Goal: Obtain resource: Download file/media

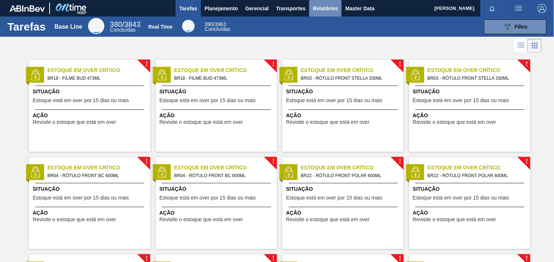
click at [325, 12] on span "Relatórios" at bounding box center [325, 8] width 25 height 9
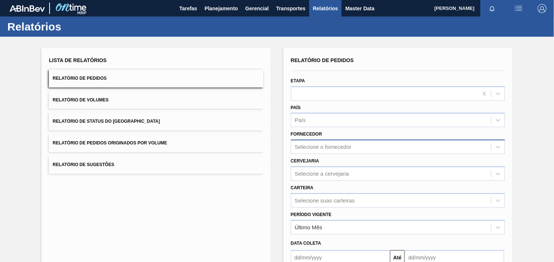
click at [345, 145] on div "Selecione o fornecedor" at bounding box center [323, 147] width 57 height 6
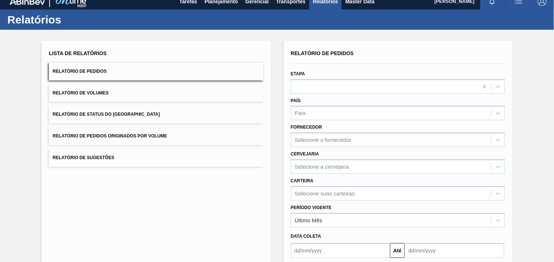
paste input "289877"
type input "289877"
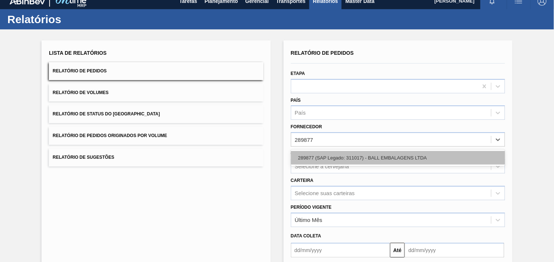
click at [344, 158] on div "289877 (SAP Legado: 311017) - BALL EMBALAGENS LTDA" at bounding box center [398, 158] width 214 height 14
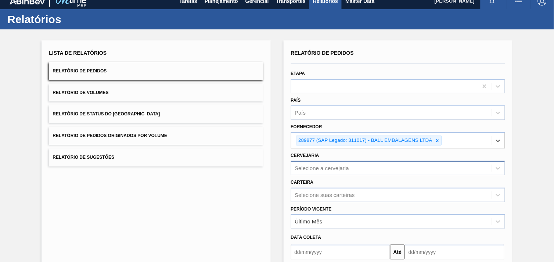
click at [351, 167] on div "Selecione a cervejaria" at bounding box center [398, 168] width 214 height 14
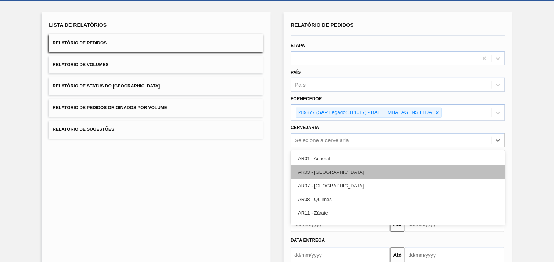
scroll to position [35, 0]
type input "13"
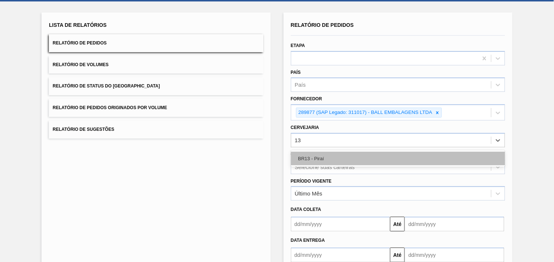
click at [340, 157] on div "BR13 - Piraí" at bounding box center [398, 159] width 214 height 14
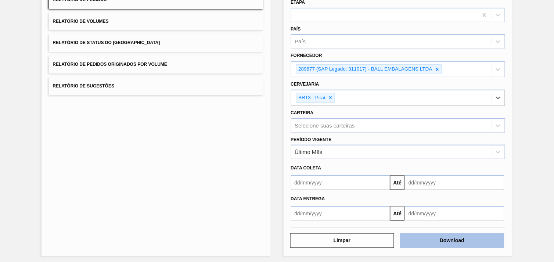
scroll to position [80, 0]
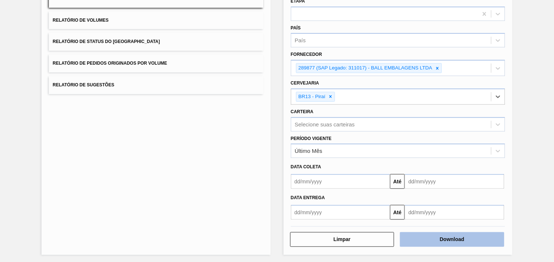
click at [483, 240] on button "Download" at bounding box center [452, 239] width 104 height 15
